Goal: Complete application form: Complete application form

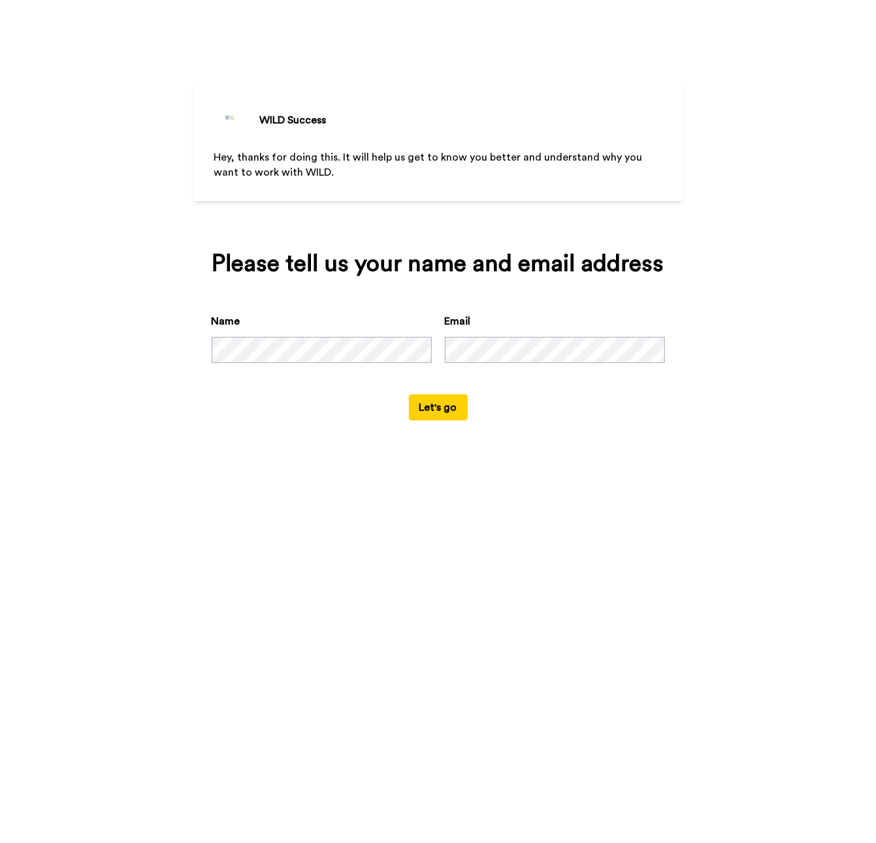
click at [446, 412] on button "Let's go" at bounding box center [438, 407] width 59 height 26
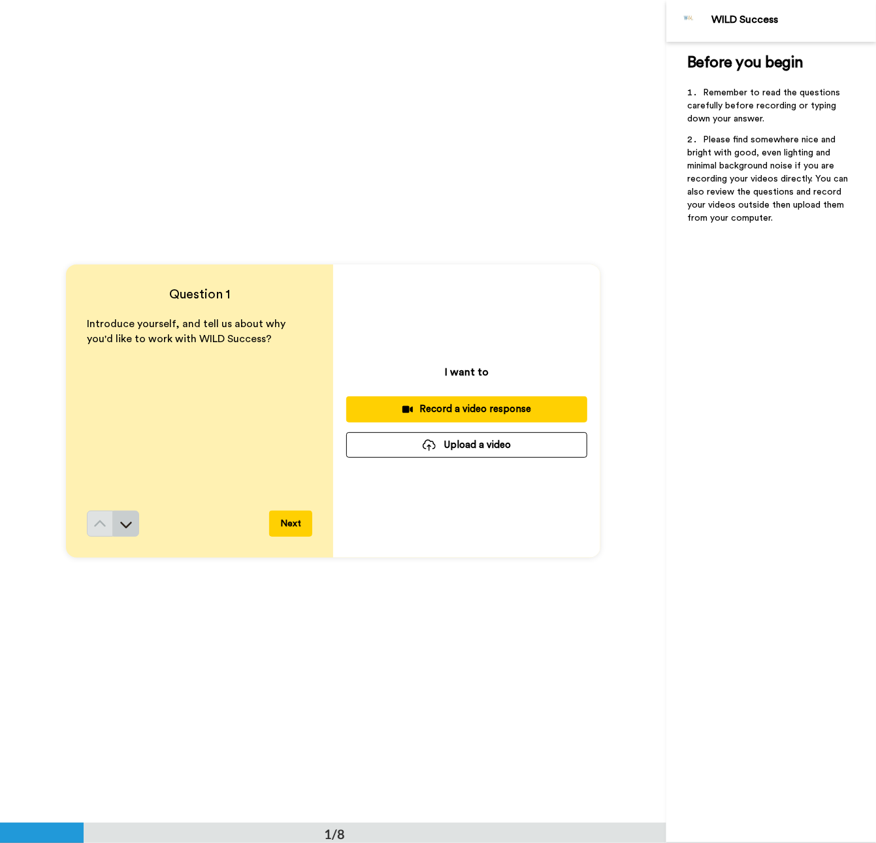
click at [127, 520] on icon at bounding box center [125, 524] width 13 height 13
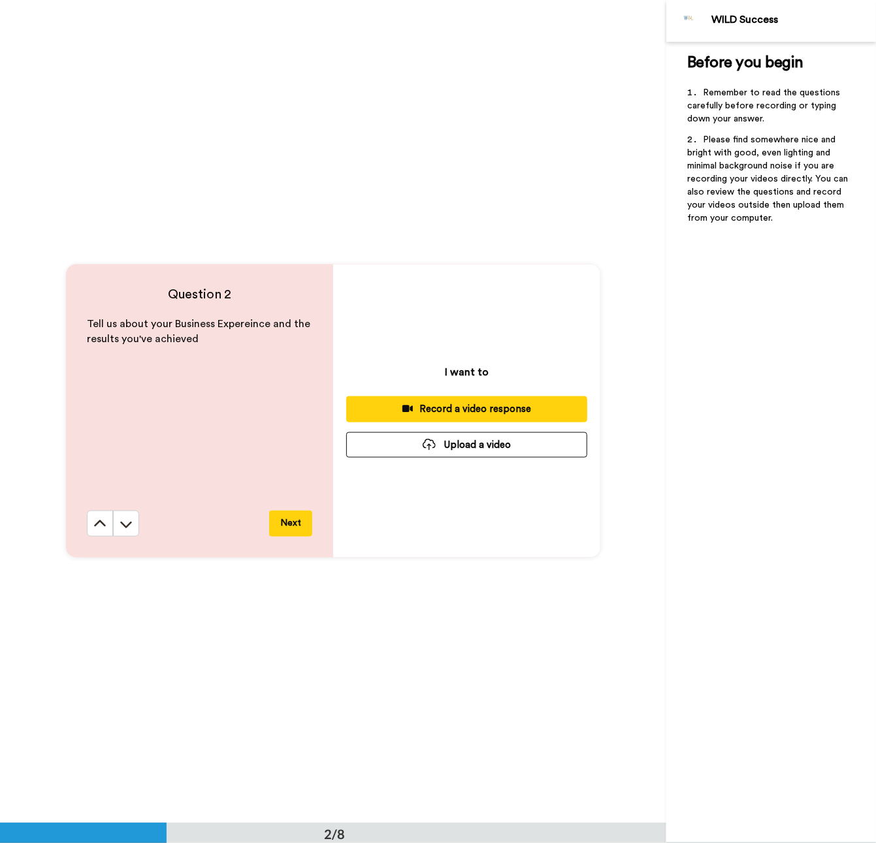
scroll to position [823, 0]
click at [103, 524] on button at bounding box center [100, 523] width 26 height 26
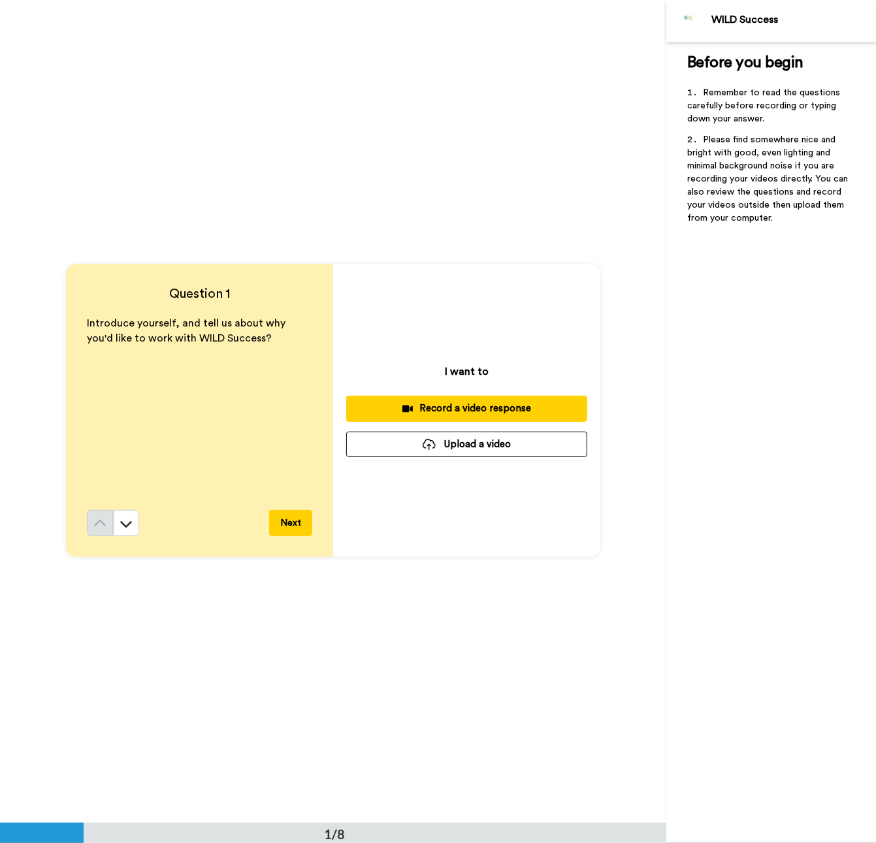
scroll to position [0, 0]
